Goal: Task Accomplishment & Management: Complete application form

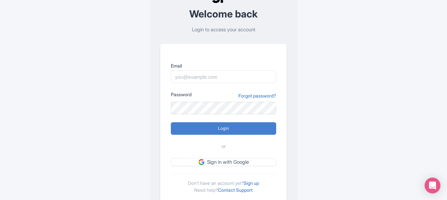
scroll to position [55, 0]
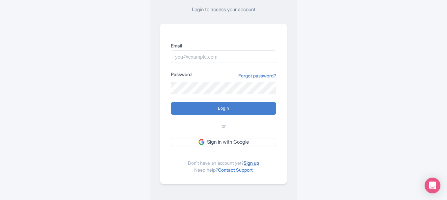
click at [262, 163] on div "Don't have an account yet? Sign up Need help? Contact Support" at bounding box center [223, 163] width 105 height 19
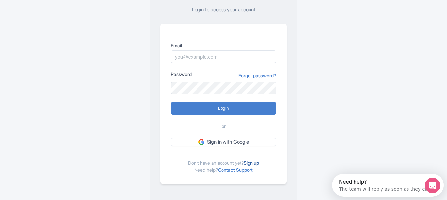
scroll to position [0, 0]
click at [259, 163] on link "Sign up" at bounding box center [250, 163] width 15 height 6
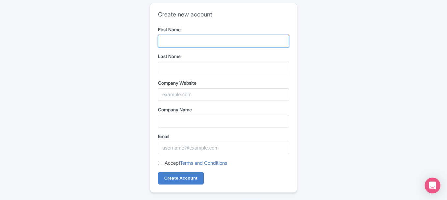
click at [190, 42] on input "First Name" at bounding box center [223, 41] width 131 height 13
type input "Green Gro Solar"
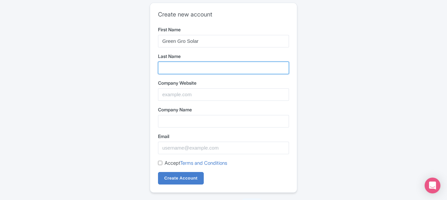
click at [187, 63] on input "Last Name" at bounding box center [223, 68] width 131 height 13
type input "Systems & Battery Installation"
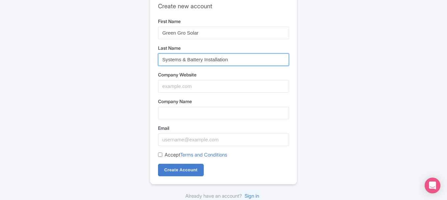
scroll to position [11, 0]
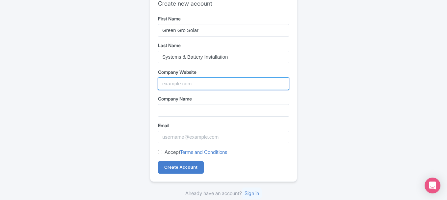
click at [184, 84] on input "Company Website" at bounding box center [223, 83] width 131 height 13
paste input "https://maps.app.goo.gl/nVqGcH4kmzzWneMt9"
type input "https://maps.app.goo.gl/nVqGcH4kmzzWneMt9"
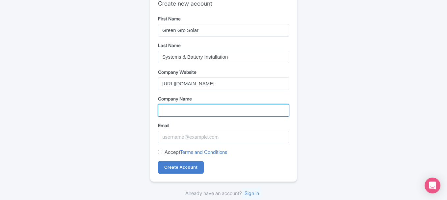
click at [184, 108] on input "Company Name" at bounding box center [223, 110] width 131 height 13
paste input "Green Gro Solar Systems & Battery Installation"
type input "Green Gro Solar Systems & Battery Installation"
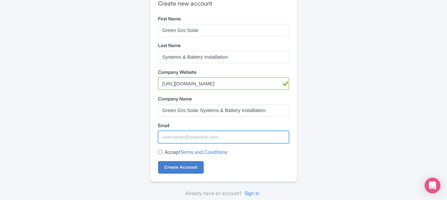
click at [170, 138] on input "Email" at bounding box center [223, 137] width 131 height 13
paste input "[EMAIL_ADDRESS][DOMAIN_NAME]"
type input "[EMAIL_ADDRESS][DOMAIN_NAME]"
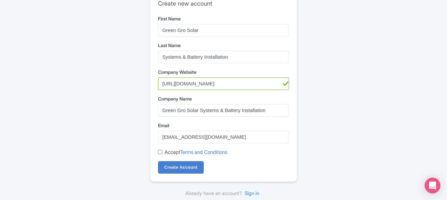
click at [162, 150] on div "Accept Terms and Conditions" at bounding box center [223, 152] width 131 height 8
drag, startPoint x: 159, startPoint y: 151, endPoint x: 160, endPoint y: 163, distance: 11.9
click at [159, 152] on input "Accept Terms and Conditions" at bounding box center [160, 152] width 4 height 4
checkbox input "true"
click at [168, 169] on input "Create Account" at bounding box center [181, 167] width 46 height 13
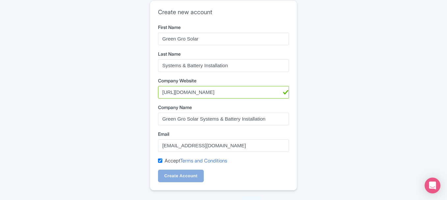
scroll to position [0, 0]
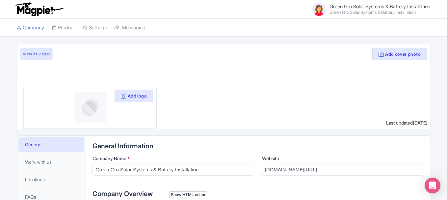
click at [389, 4] on span "Green Gro Solar Systems & Battery Installation" at bounding box center [379, 6] width 101 height 6
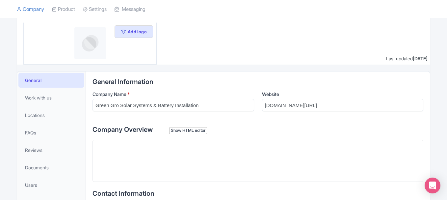
scroll to position [11, 0]
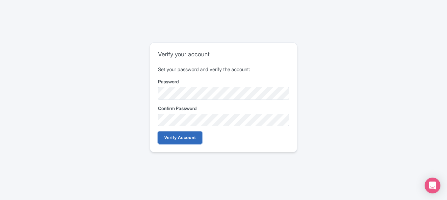
click at [182, 136] on input "Verify Account" at bounding box center [180, 137] width 44 height 13
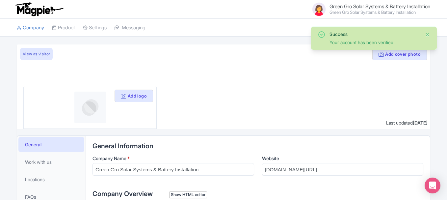
click at [427, 37] on button "Close" at bounding box center [427, 35] width 5 height 8
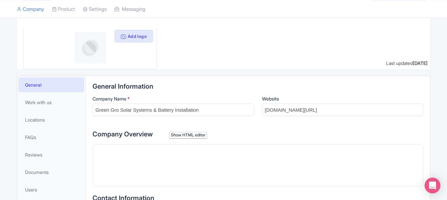
scroll to position [66, 0]
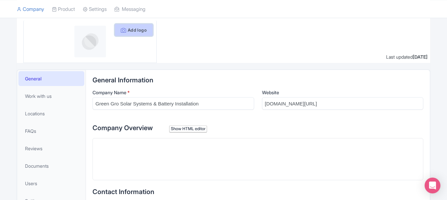
click at [124, 32] on icon at bounding box center [123, 30] width 5 height 5
click at [137, 30] on button "Add logo" at bounding box center [133, 30] width 38 height 13
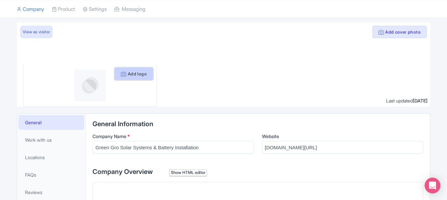
scroll to position [11, 0]
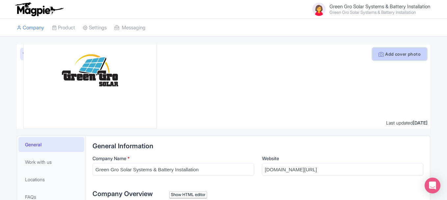
click at [385, 58] on button "Add cover photo" at bounding box center [399, 54] width 55 height 13
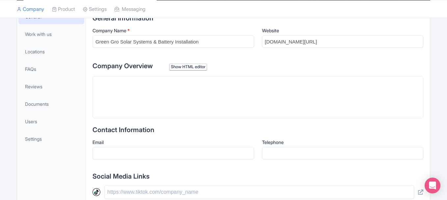
scroll to position [132, 0]
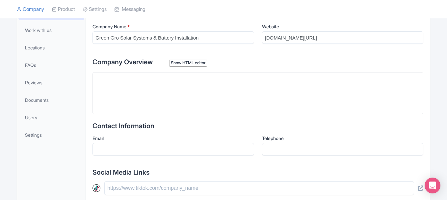
click at [134, 88] on trix-editor at bounding box center [257, 93] width 331 height 42
paste trix-editor "<div>Green Gro Solar is your trusted provider for solar battery installation an…"
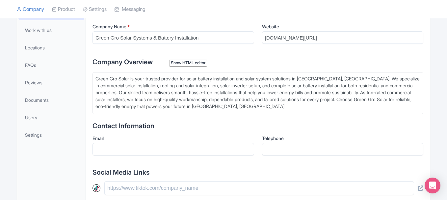
type trix-editor "<div>Green Gro Solar is your trusted provider for solar battery installation an…"
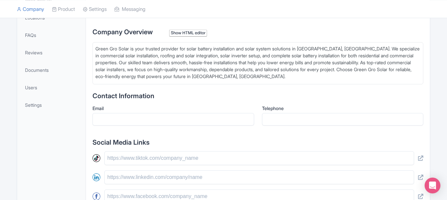
scroll to position [175, 0]
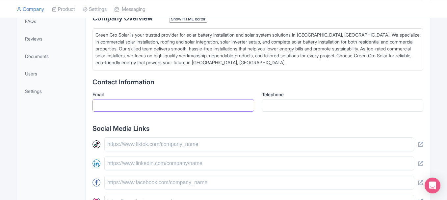
click at [103, 108] on input "Email" at bounding box center [173, 105] width 162 height 13
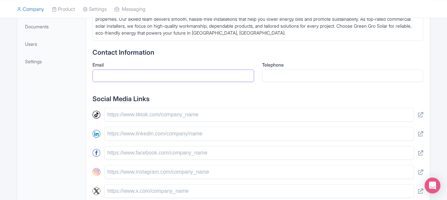
scroll to position [208, 0]
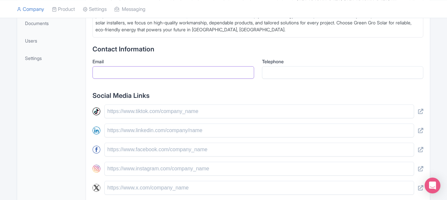
paste input "Travis.green@greengrosolar.com"
type input "Travis.green@greengrosolar.com"
click at [270, 72] on input "Telephone" at bounding box center [343, 72] width 162 height 13
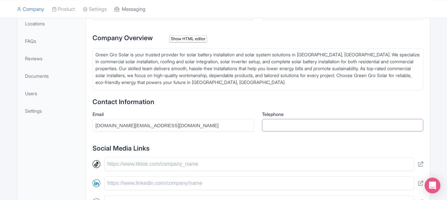
scroll to position [142, 0]
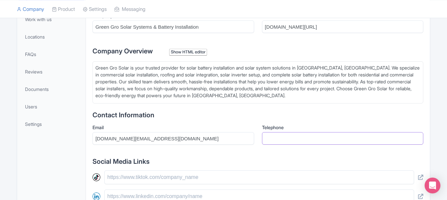
paste input "(623) 692-4322"
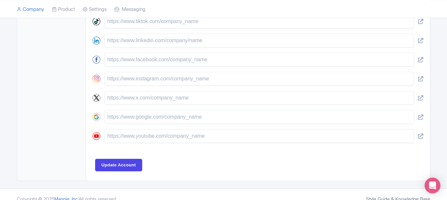
scroll to position [307, 0]
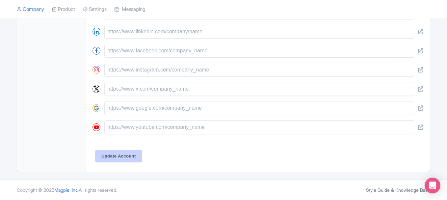
type input "[PHONE_NUMBER]"
click at [132, 152] on input "Update Account" at bounding box center [118, 156] width 47 height 13
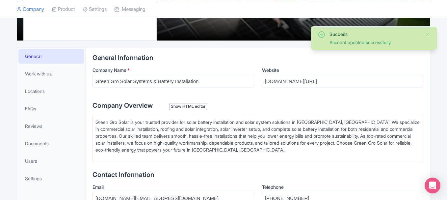
scroll to position [87, 0]
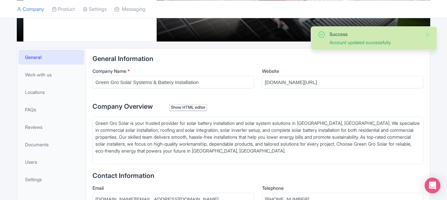
click at [431, 35] on div "Success Account updated successfully" at bounding box center [374, 38] width 126 height 24
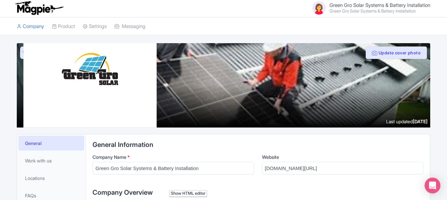
scroll to position [0, 0]
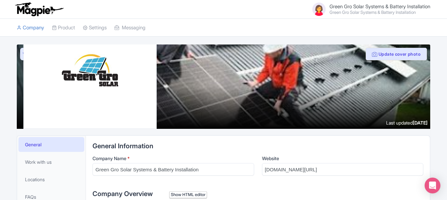
click at [371, 5] on span "Green Gro Solar Systems & Battery Installation" at bounding box center [379, 6] width 101 height 6
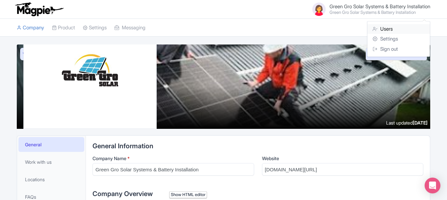
click at [382, 28] on link "Users" at bounding box center [398, 29] width 63 height 10
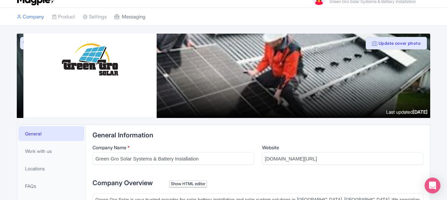
scroll to position [19, 0]
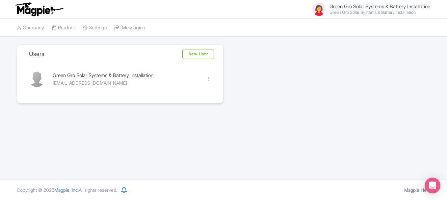
click at [344, 8] on span "Green Gro Solar Systems & Battery Installation" at bounding box center [379, 6] width 101 height 6
click at [376, 25] on link "Users" at bounding box center [398, 29] width 63 height 10
click at [41, 26] on link "Company" at bounding box center [30, 28] width 27 height 18
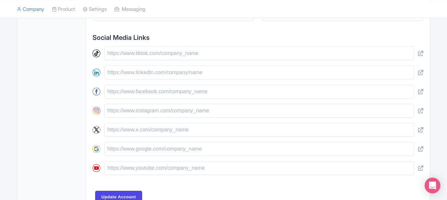
scroll to position [312, 0]
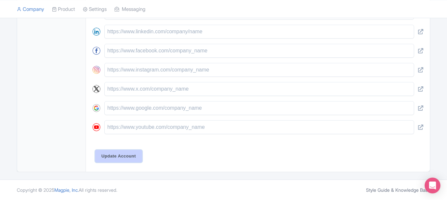
click at [131, 159] on input "Update Account" at bounding box center [118, 156] width 47 height 13
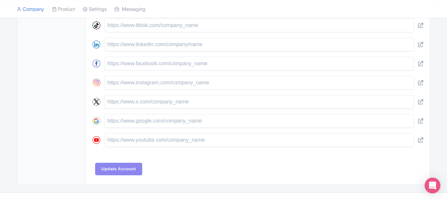
scroll to position [268, 0]
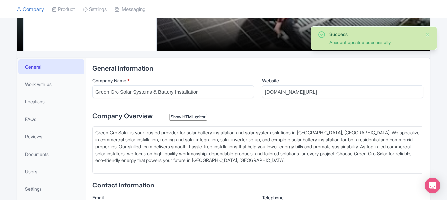
scroll to position [76, 0]
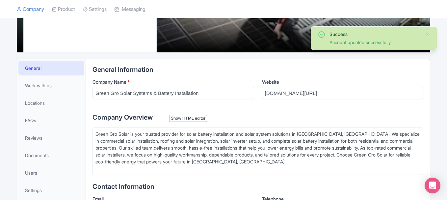
click at [355, 72] on h2 "General Information" at bounding box center [257, 69] width 331 height 7
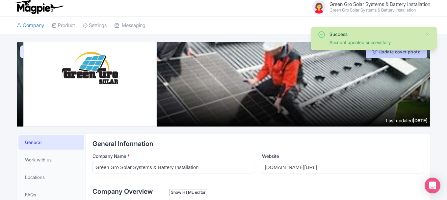
scroll to position [0, 0]
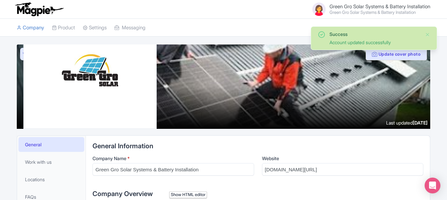
click at [403, 7] on span "Green Gro Solar Systems & Battery Installation" at bounding box center [379, 6] width 101 height 6
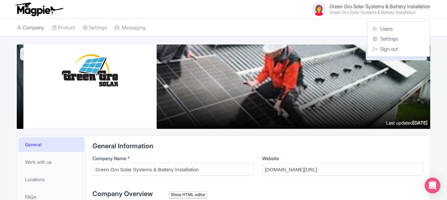
click at [35, 26] on link "Company" at bounding box center [30, 28] width 27 height 18
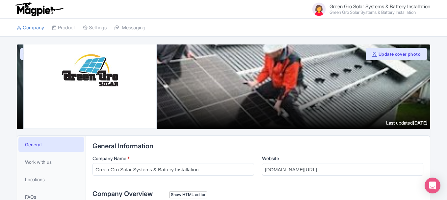
click at [376, 9] on span "Green Gro Solar Systems & Battery Installation" at bounding box center [379, 6] width 101 height 6
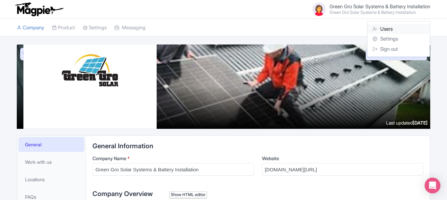
click at [383, 27] on link "Users" at bounding box center [398, 29] width 63 height 10
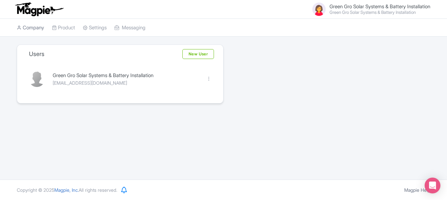
click at [28, 25] on link "Company" at bounding box center [30, 28] width 27 height 18
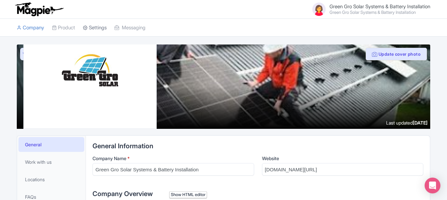
click at [99, 25] on link "Settings" at bounding box center [95, 28] width 24 height 18
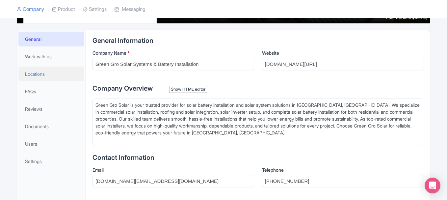
scroll to position [120, 0]
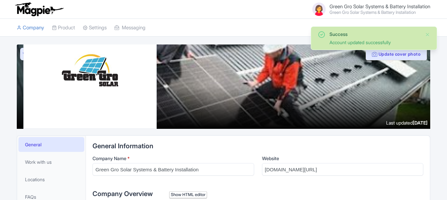
scroll to position [22, 0]
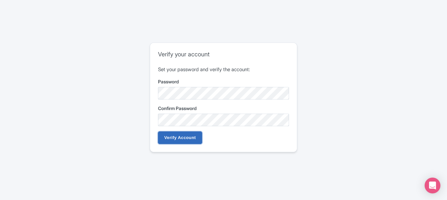
click at [178, 139] on input "Verify Account" at bounding box center [180, 137] width 44 height 13
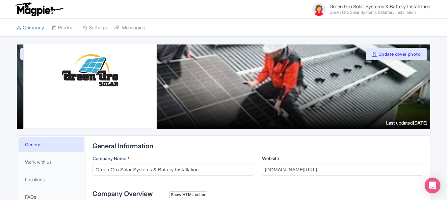
click at [408, 8] on span "Green Gro Solar Systems & Battery Installation" at bounding box center [379, 6] width 101 height 6
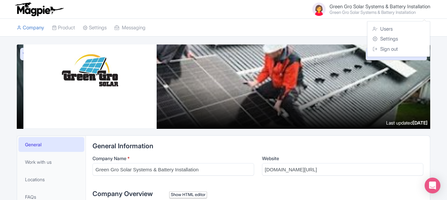
click at [339, 48] on div at bounding box center [223, 86] width 413 height 84
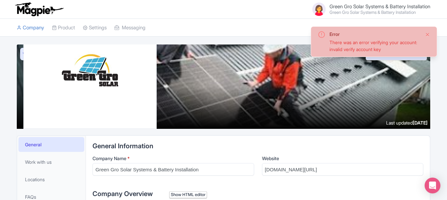
click at [429, 37] on button "Close" at bounding box center [427, 35] width 5 height 8
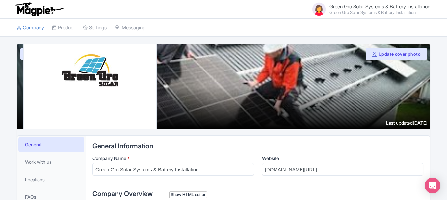
click at [330, 5] on span "Green Gro Solar Systems & Battery Installation" at bounding box center [379, 6] width 101 height 6
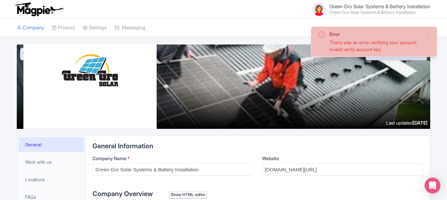
click at [341, 41] on div "There was an error verifying your account: invalid verify account key" at bounding box center [374, 46] width 90 height 14
click at [251, 29] on ul "Company Product Operators Product Listings Discover Complete Settings Messaging" at bounding box center [223, 28] width 421 height 18
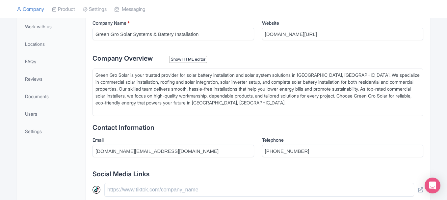
scroll to position [115, 0]
